Goal: Find specific page/section: Find specific page/section

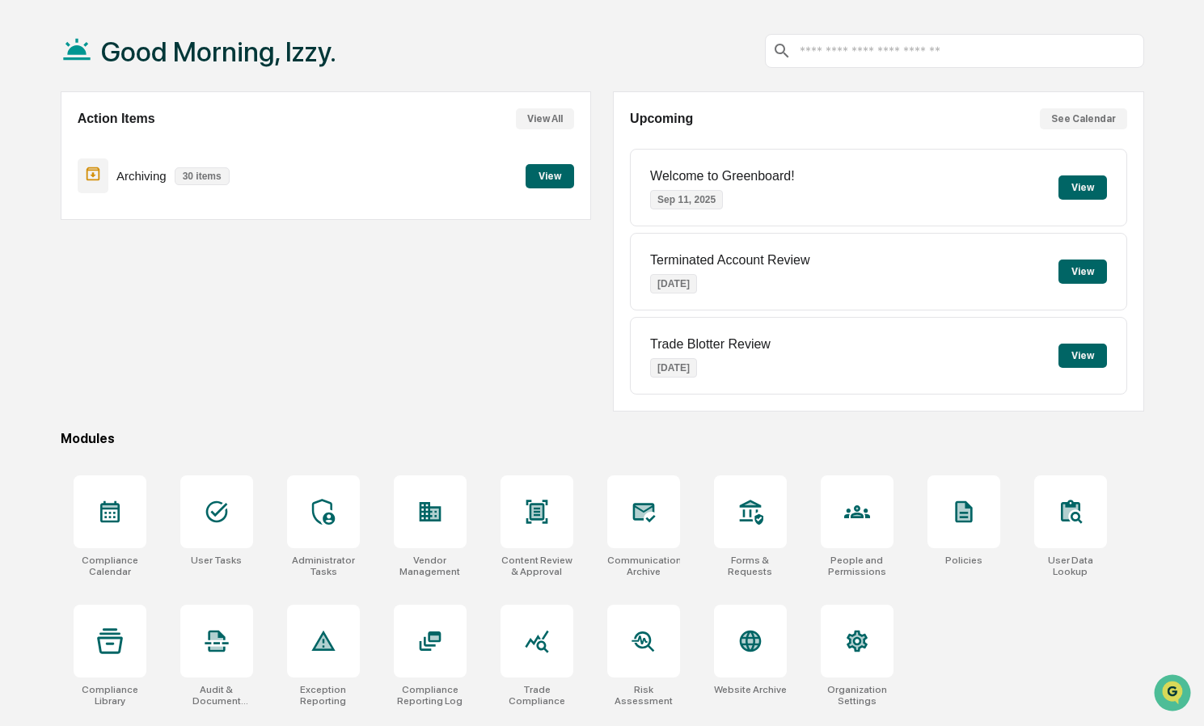
scroll to position [77, 0]
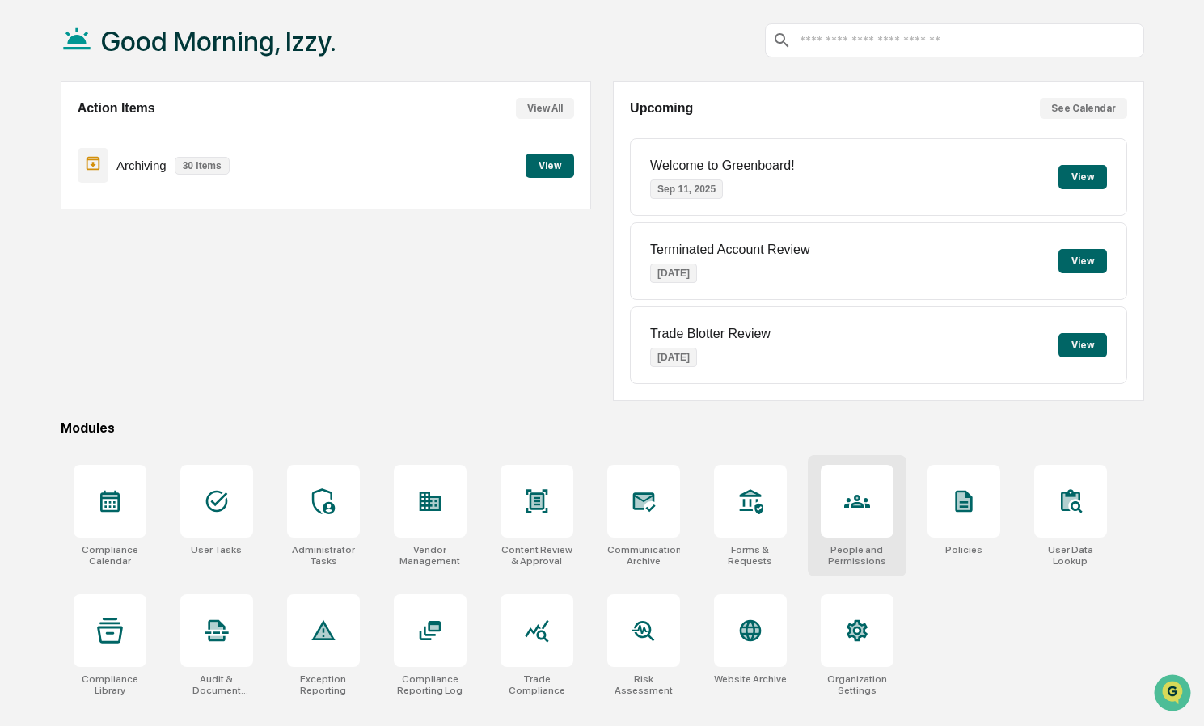
click at [860, 506] on icon at bounding box center [857, 501] width 8 height 9
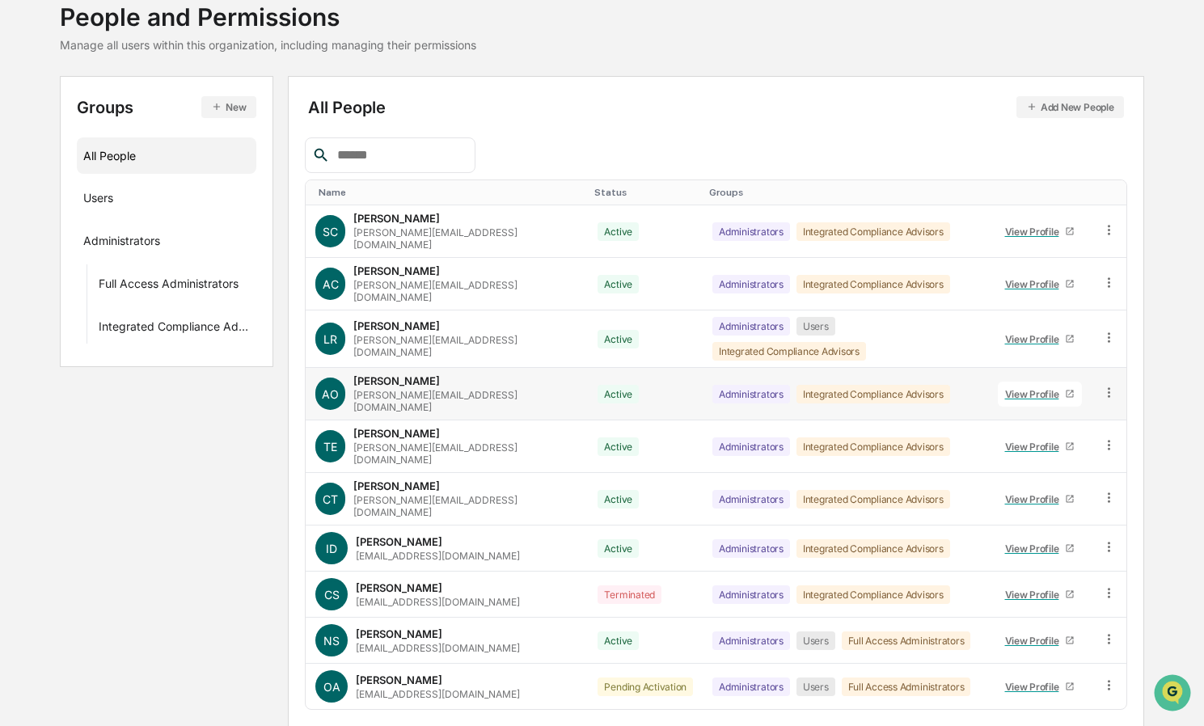
scroll to position [117, 0]
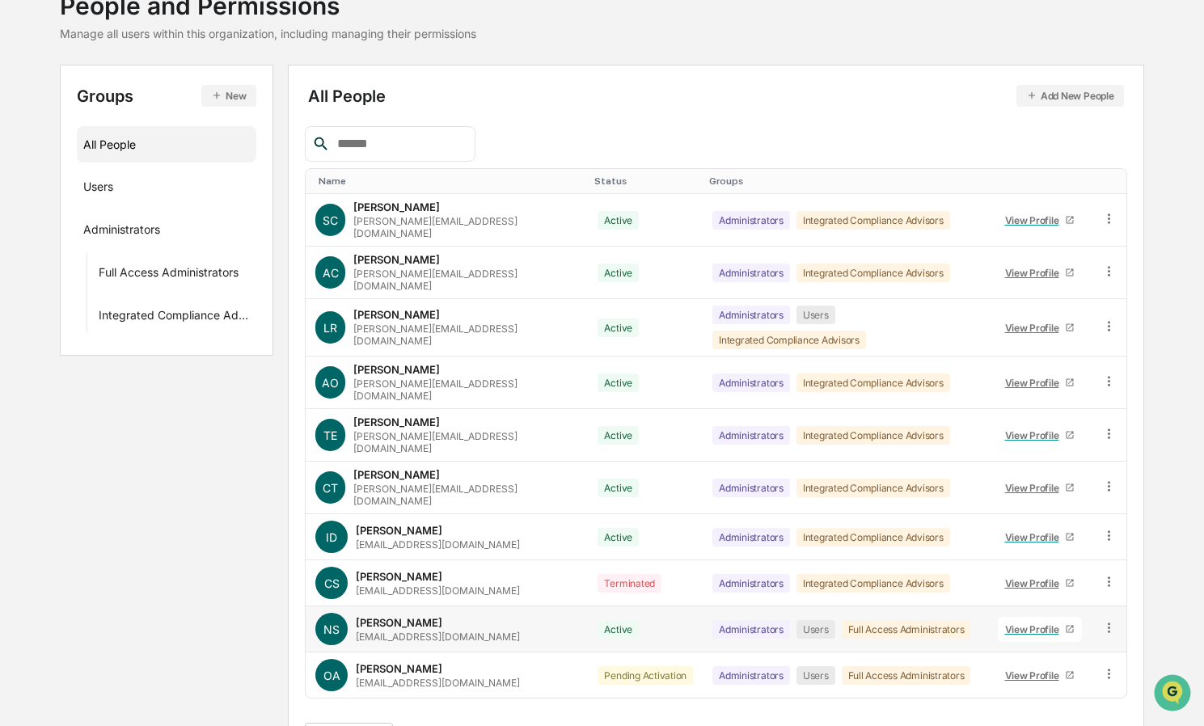
click at [1026, 617] on link "View Profile" at bounding box center [1040, 629] width 84 height 25
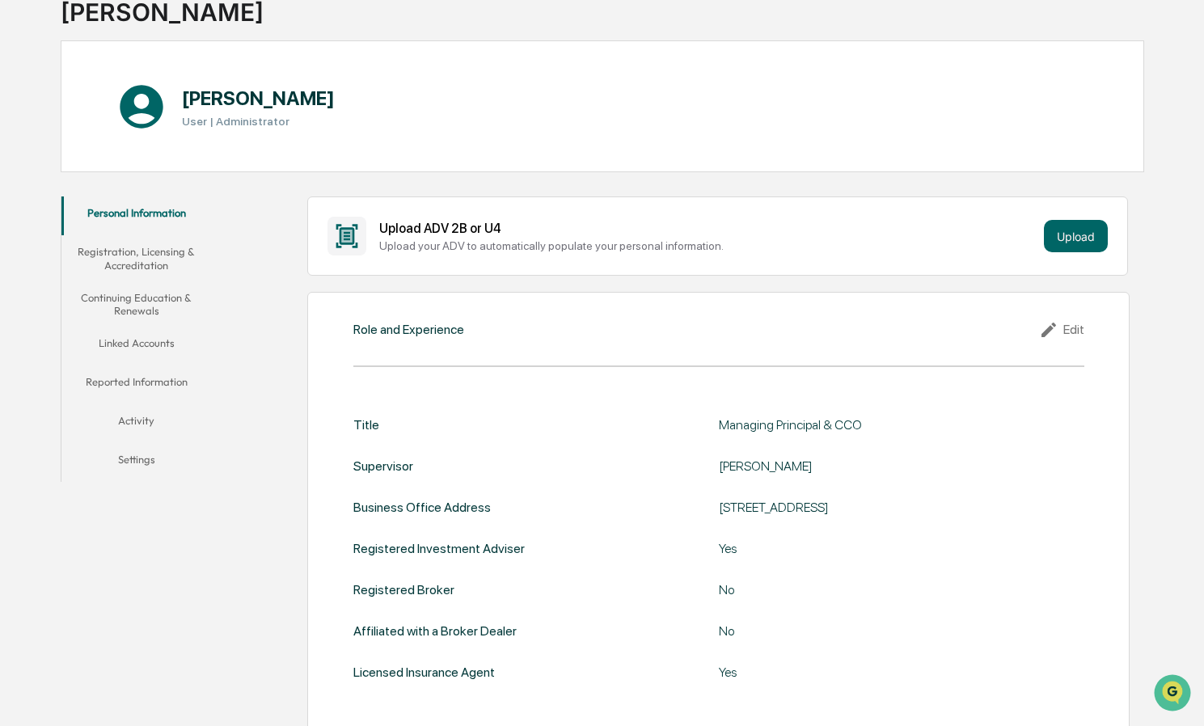
click at [140, 299] on button "Continuing Education & Renewals" at bounding box center [136, 304] width 151 height 46
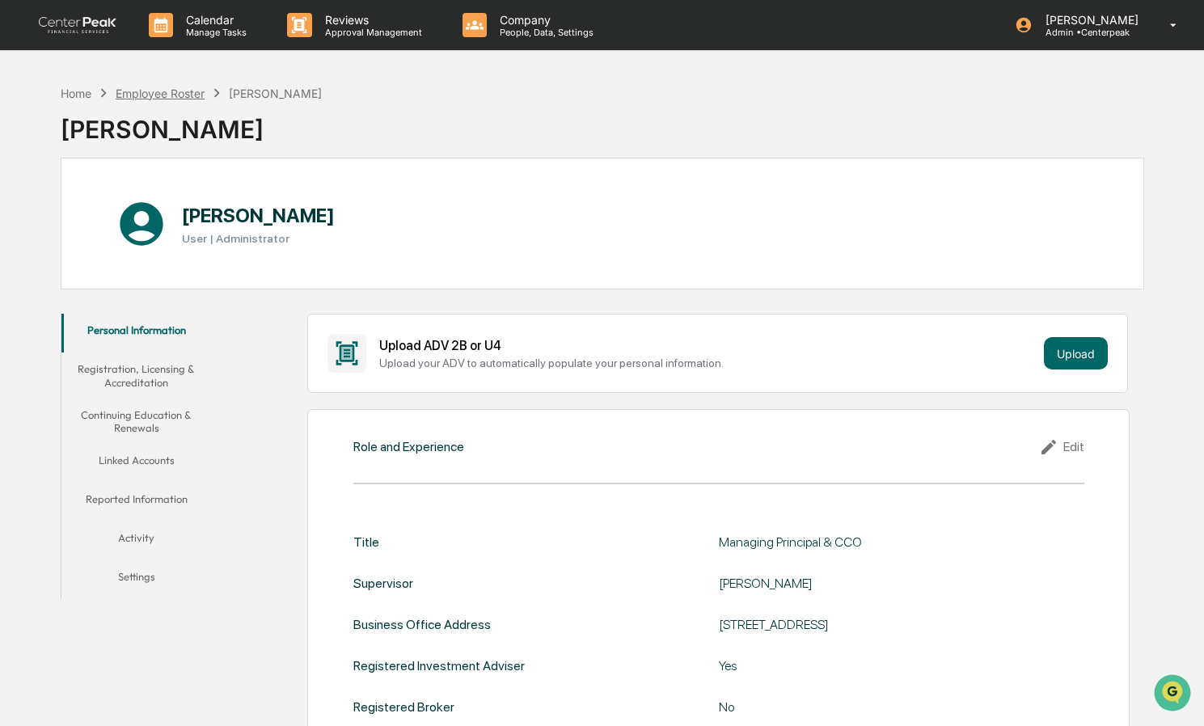
click at [164, 90] on div "Employee Roster" at bounding box center [160, 94] width 89 height 14
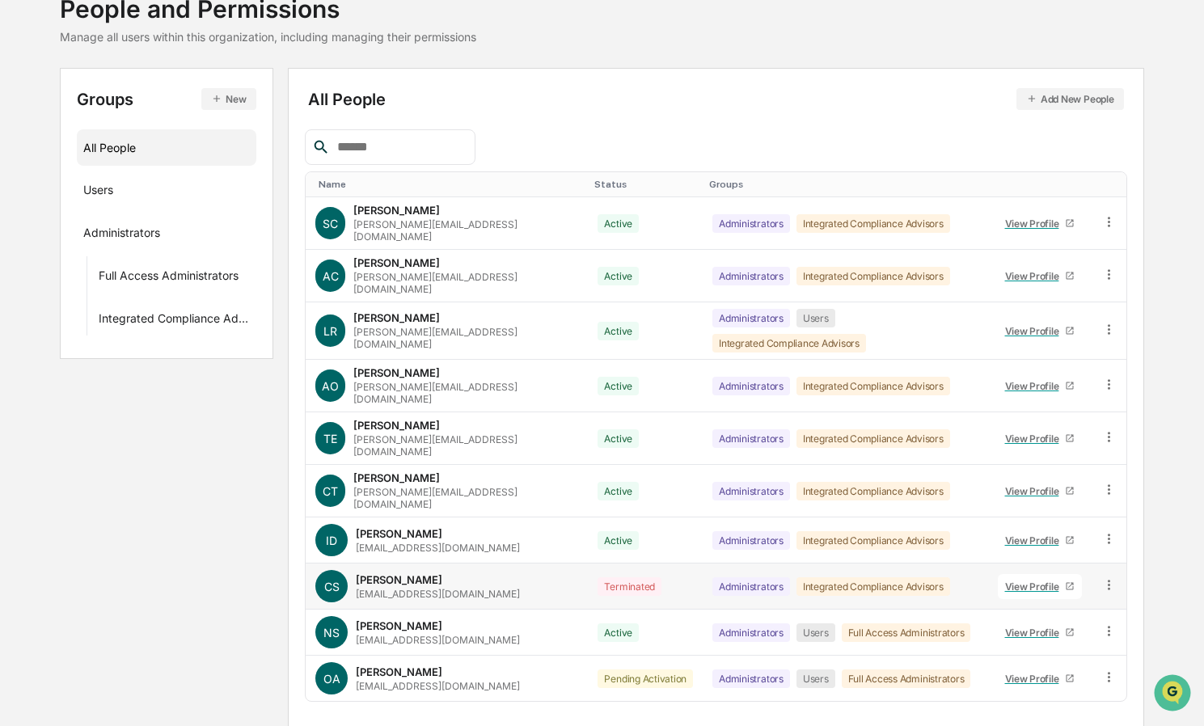
scroll to position [117, 0]
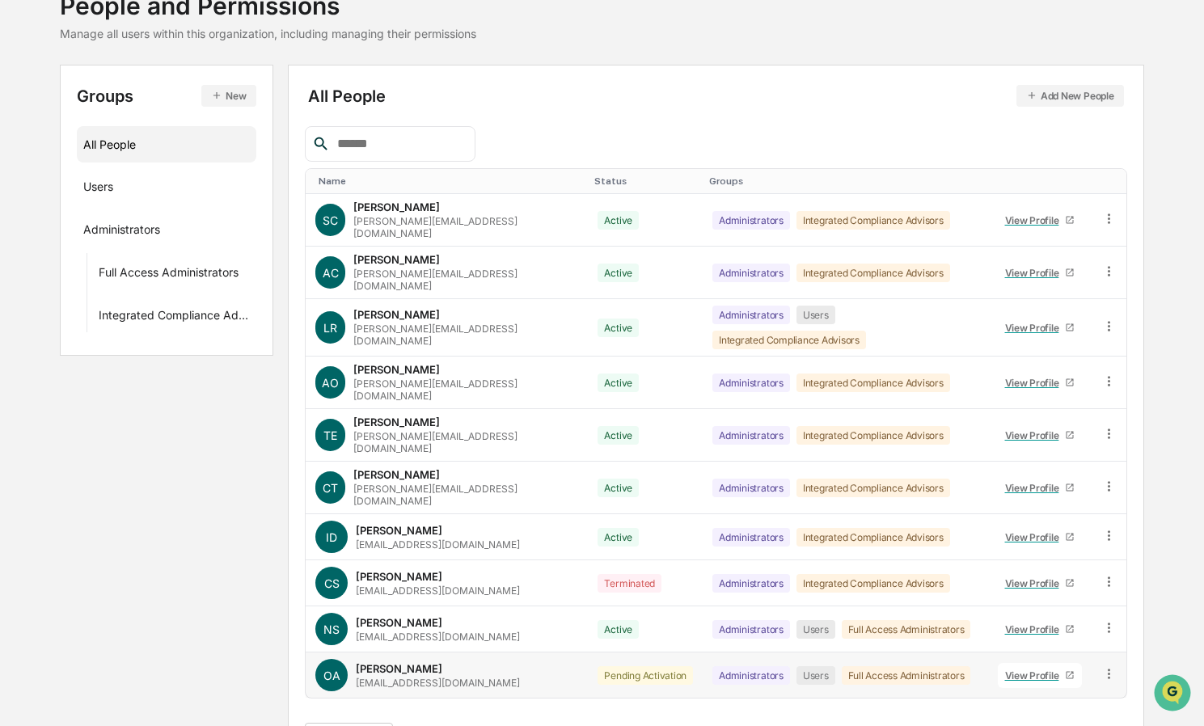
click at [1010, 670] on div "View Profile" at bounding box center [1035, 676] width 61 height 12
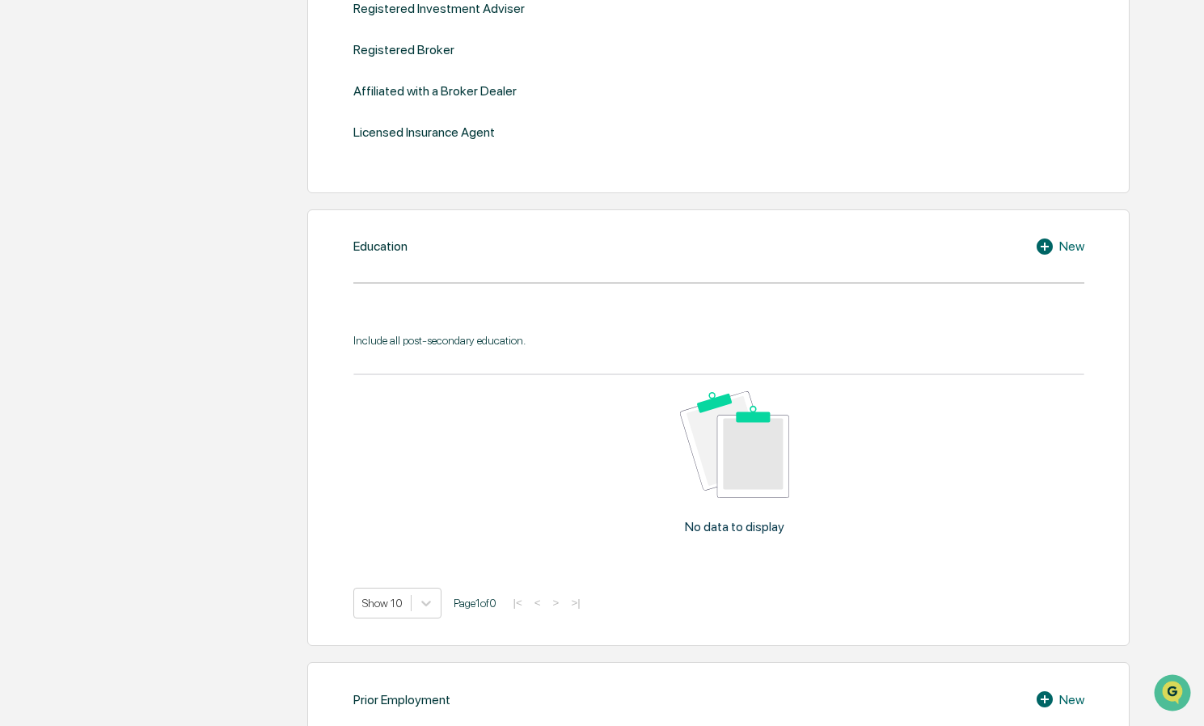
scroll to position [343, 0]
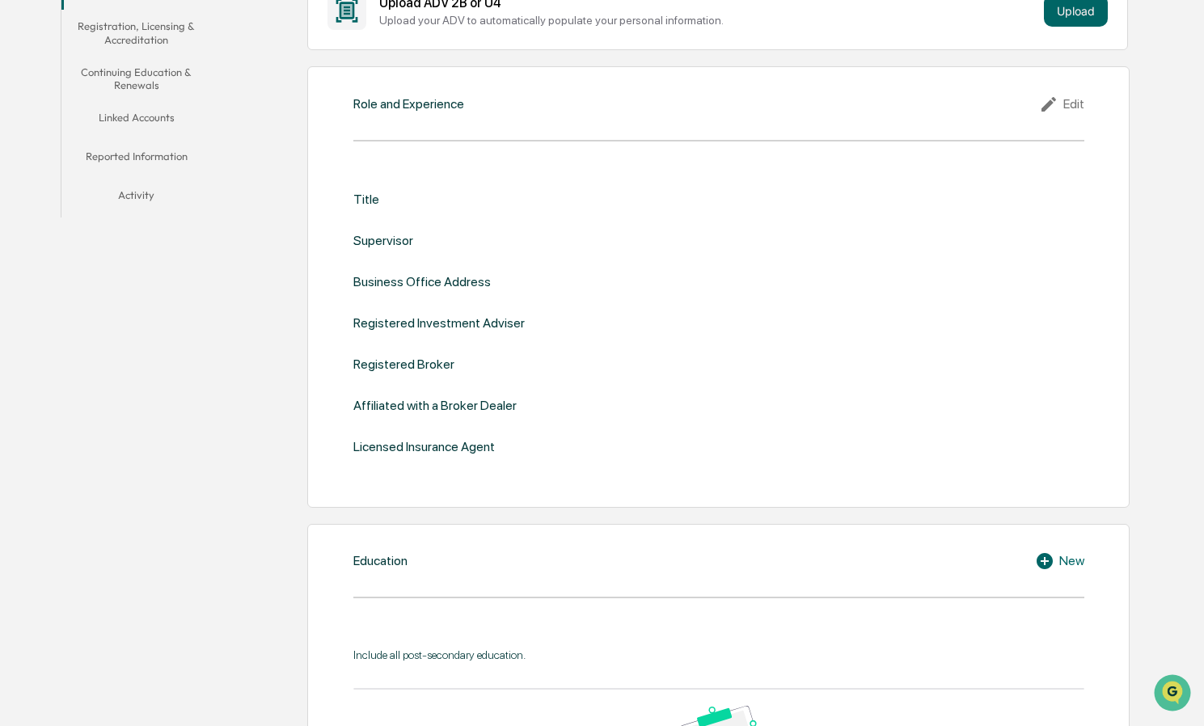
click at [135, 76] on button "Continuing Education & Renewals" at bounding box center [136, 79] width 151 height 46
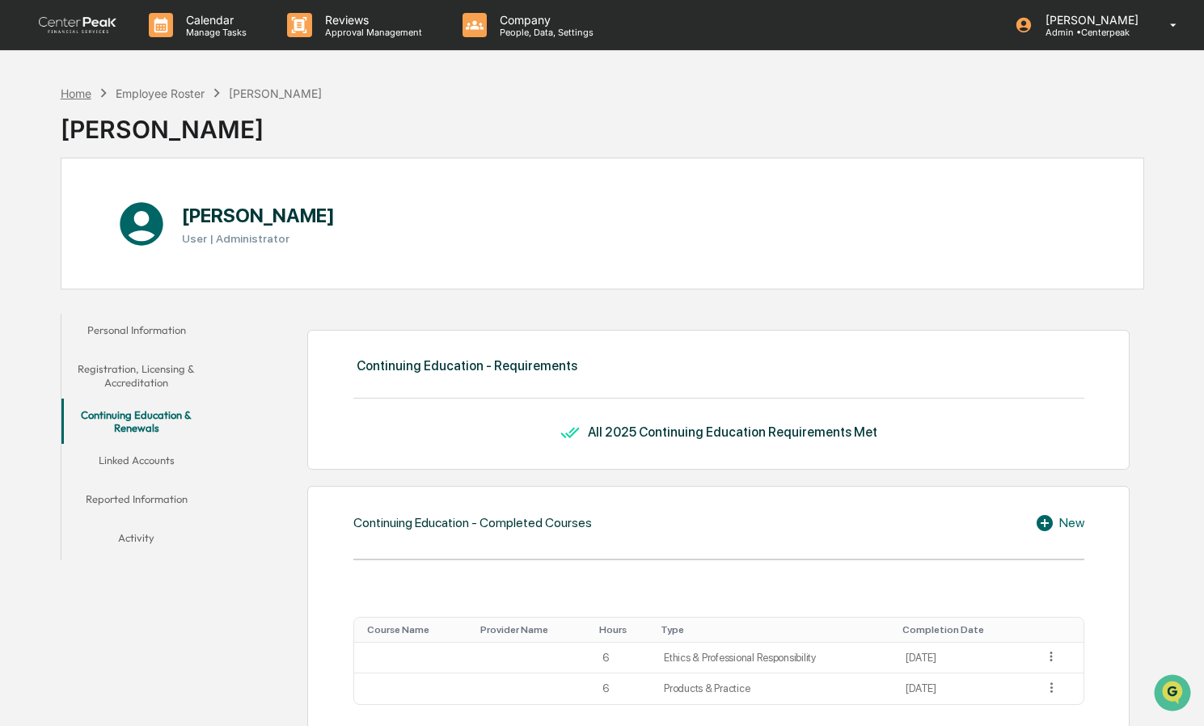
click at [80, 87] on div "Home" at bounding box center [76, 94] width 31 height 14
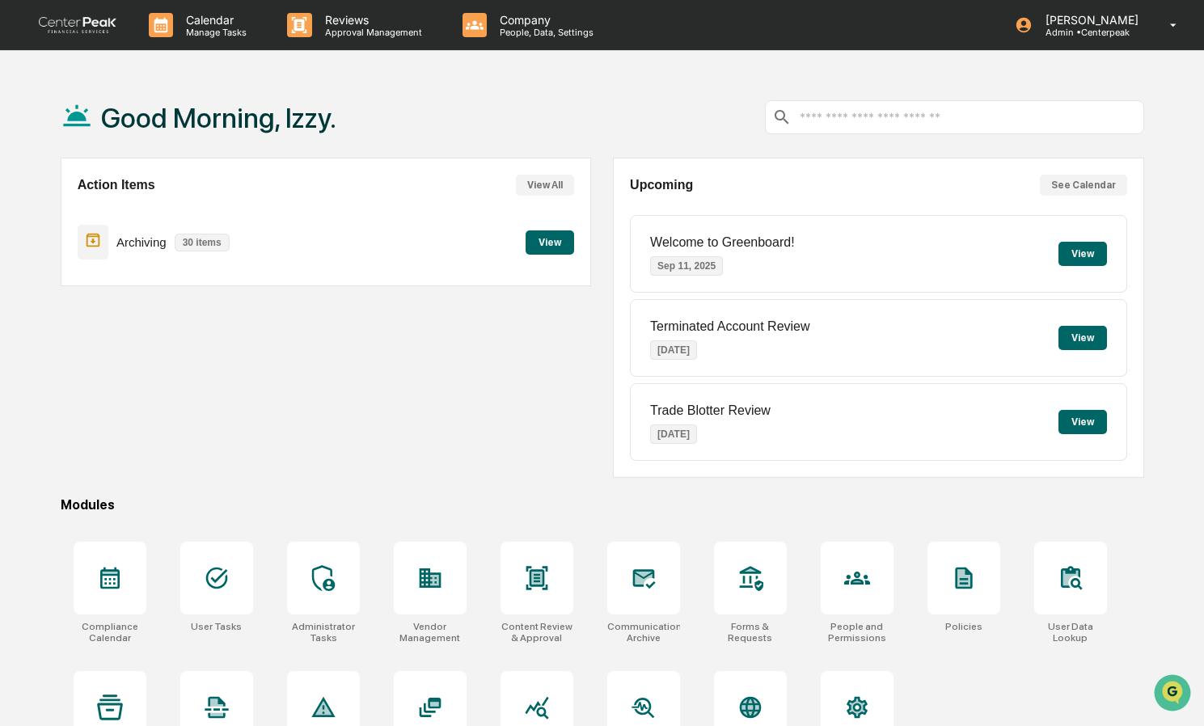
click at [923, 114] on input "text" at bounding box center [967, 117] width 339 height 15
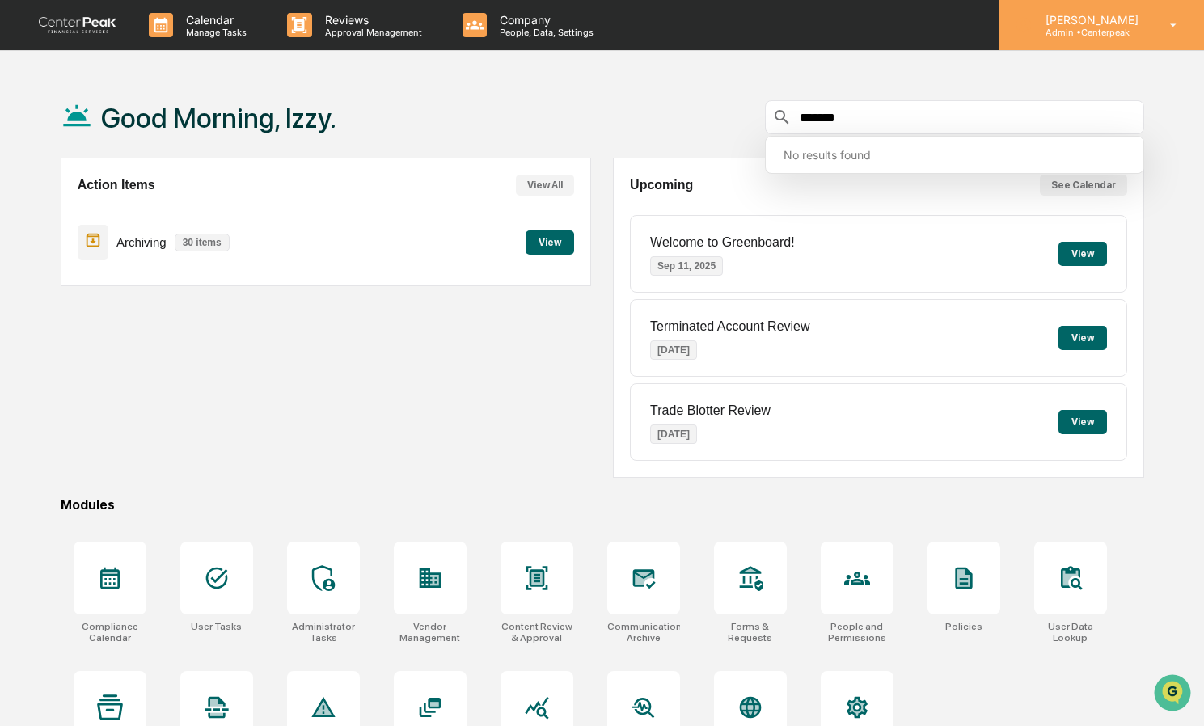
type input "*******"
click at [1107, 23] on p "[PERSON_NAME]" at bounding box center [1090, 20] width 114 height 14
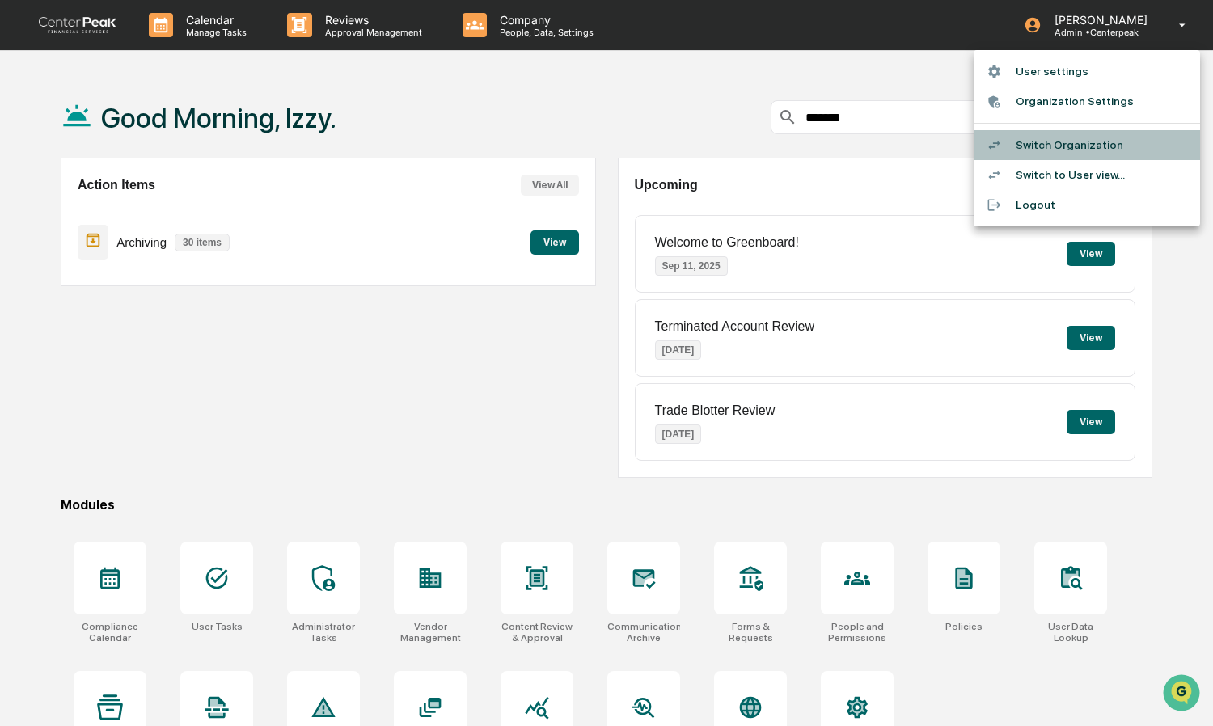
click at [1090, 138] on li "Switch Organization" at bounding box center [1087, 145] width 226 height 30
